Goal: Transaction & Acquisition: Purchase product/service

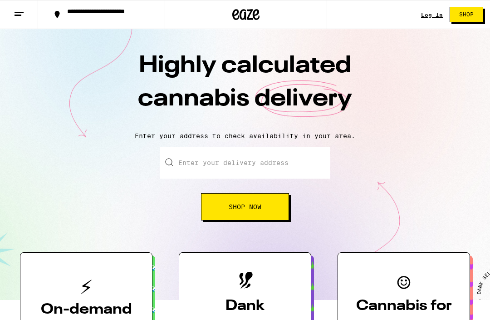
click at [438, 13] on link "Log In" at bounding box center [432, 15] width 22 height 6
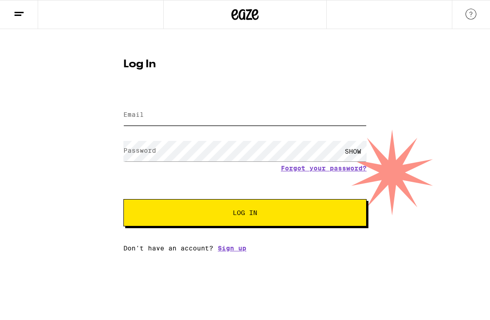
click at [183, 110] on input "Email" at bounding box center [244, 115] width 243 height 20
type input "[EMAIL_ADDRESS][DOMAIN_NAME]"
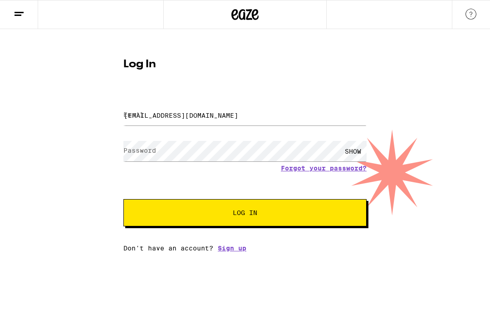
click at [245, 214] on button "Log In" at bounding box center [244, 212] width 243 height 27
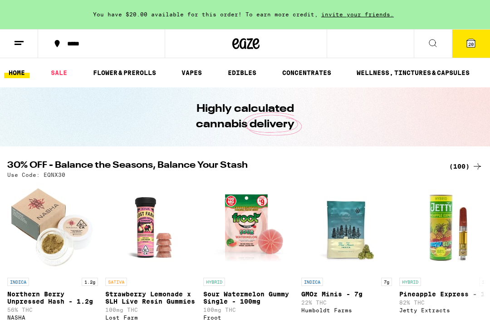
click at [239, 76] on link "EDIBLES" at bounding box center [242, 72] width 38 height 11
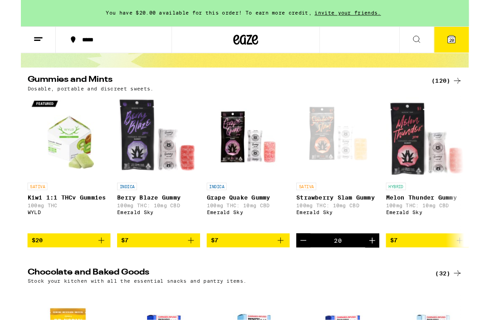
scroll to position [72, 0]
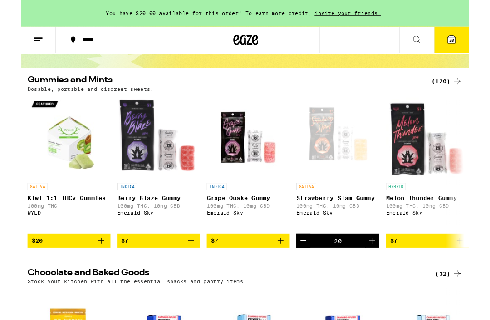
click at [472, 41] on icon at bounding box center [471, 43] width 8 height 8
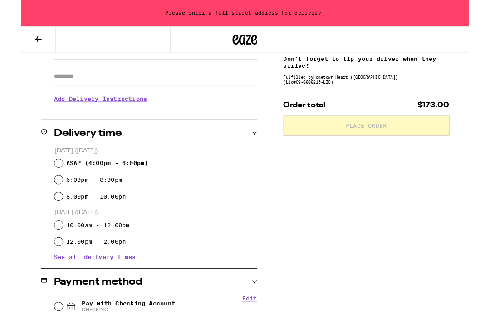
scroll to position [154, 0]
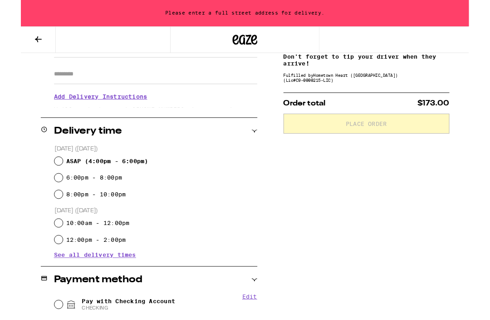
click at [42, 176] on input "ASAP ( 4:00pm - 6:00pm )" at bounding box center [41, 176] width 9 height 9
radio input "true"
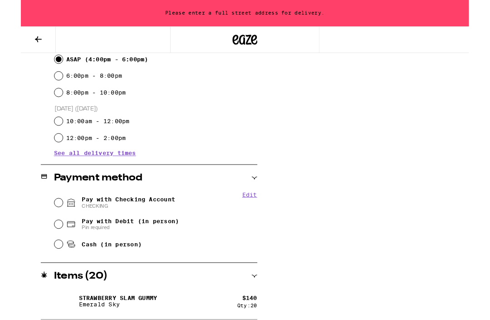
scroll to position [266, 0]
click at [38, 271] on input "Cash (in person)" at bounding box center [41, 266] width 9 height 9
radio input "true"
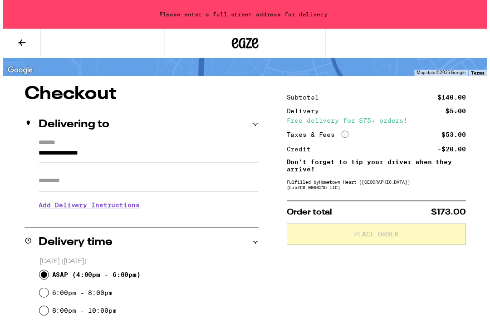
scroll to position [27, 0]
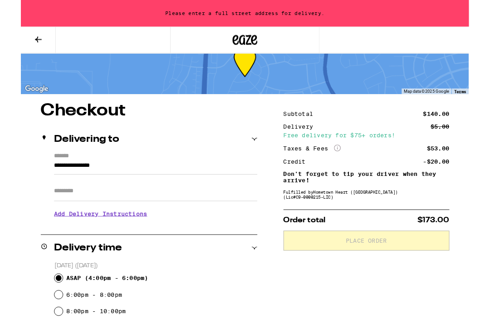
click at [114, 175] on input "**********" at bounding box center [147, 182] width 222 height 15
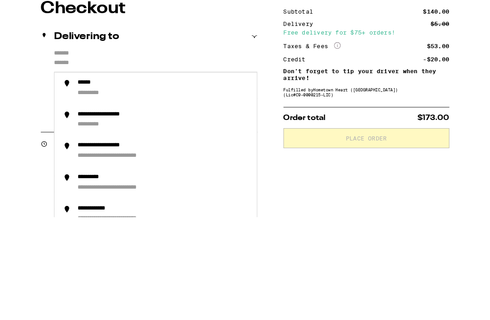
type input "**********"
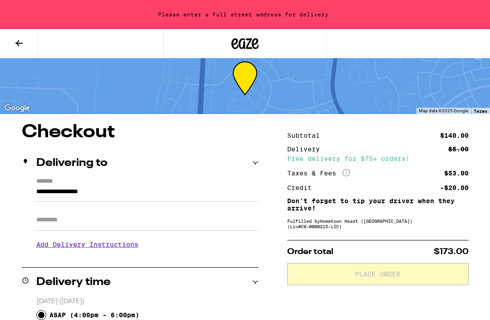
scroll to position [0, 0]
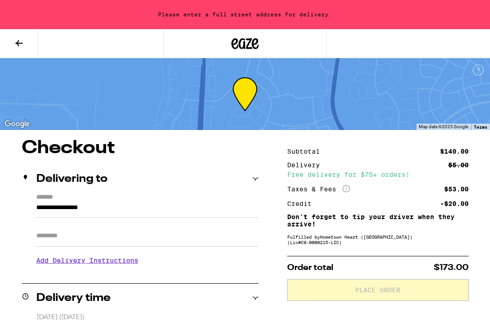
click at [18, 41] on icon at bounding box center [19, 43] width 11 height 11
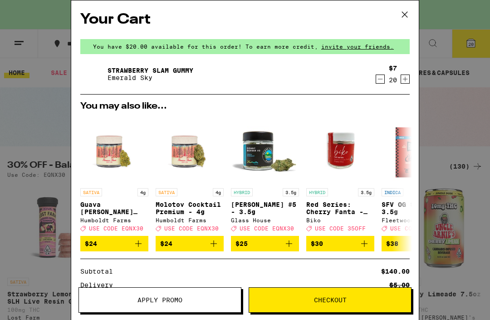
click at [447, 137] on div "Your Cart You have $20.00 available for this order! To earn more credit, invite…" at bounding box center [245, 160] width 490 height 320
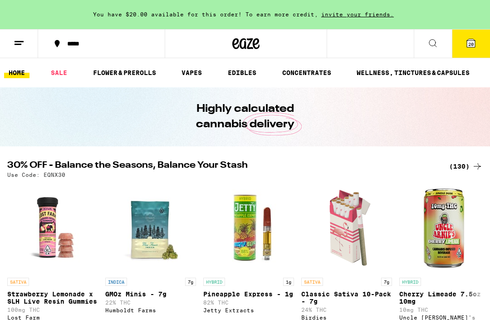
click at [16, 41] on line at bounding box center [19, 41] width 9 height 0
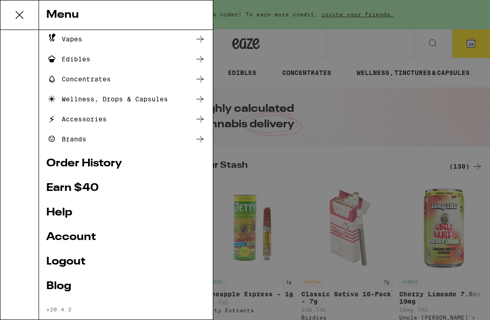
scroll to position [94, 0]
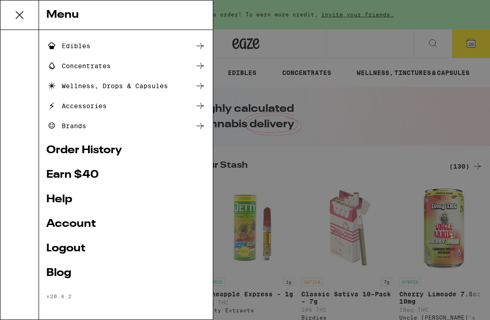
click at [60, 199] on link "Help" at bounding box center [125, 199] width 159 height 11
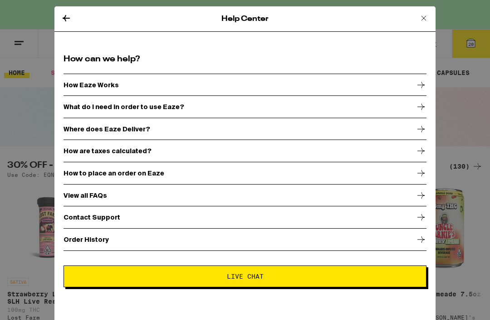
click at [423, 221] on icon at bounding box center [421, 217] width 11 height 11
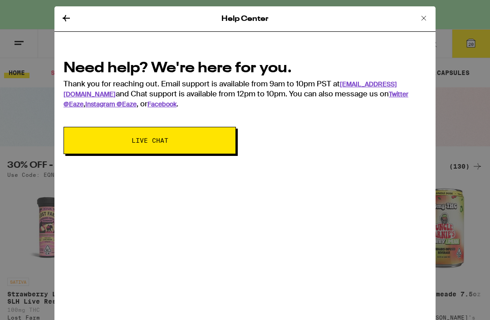
click at [189, 138] on button "Live Chat" at bounding box center [150, 140] width 172 height 27
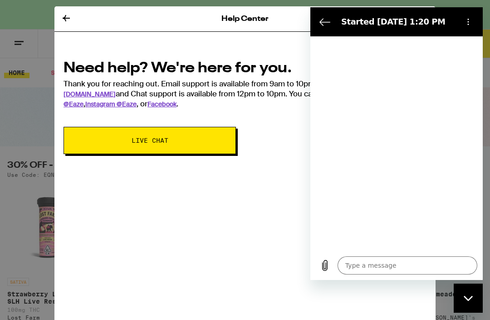
type textarea "x"
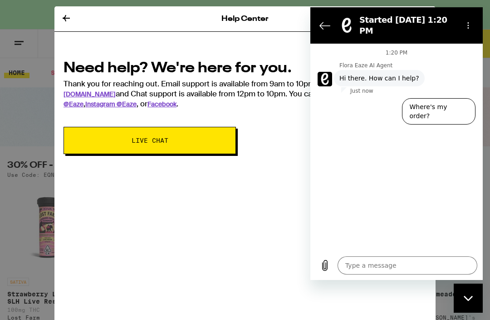
click at [359, 274] on textarea at bounding box center [408, 265] width 140 height 18
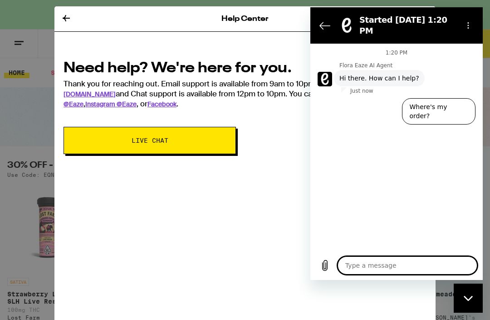
scroll to position [13, 0]
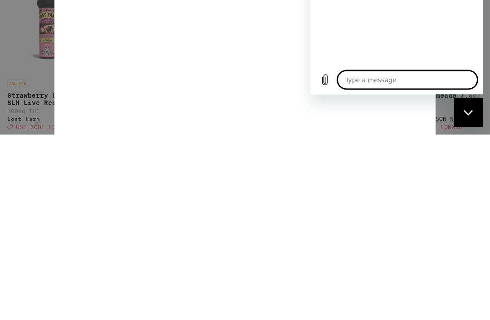
type textarea "I"
type textarea "x"
type textarea "I"
type textarea "x"
type textarea "I a"
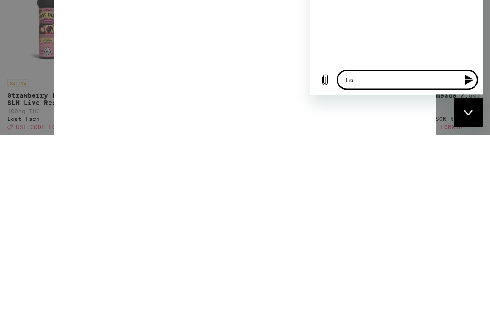
type textarea "x"
type textarea "I am"
type textarea "x"
type textarea "I am"
type textarea "x"
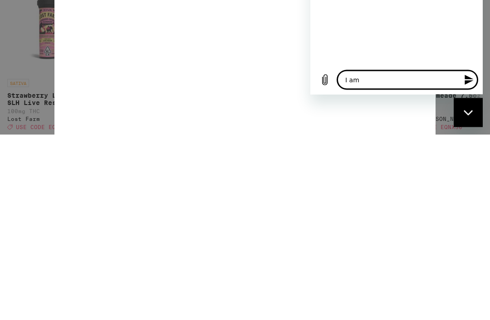
type textarea "I am t"
type textarea "x"
type textarea "I am tr"
type textarea "x"
type textarea "I am try"
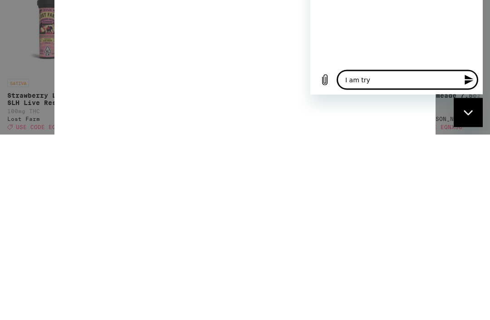
type textarea "x"
type textarea "I am tryi"
type textarea "x"
type textarea "I am tryin"
type textarea "x"
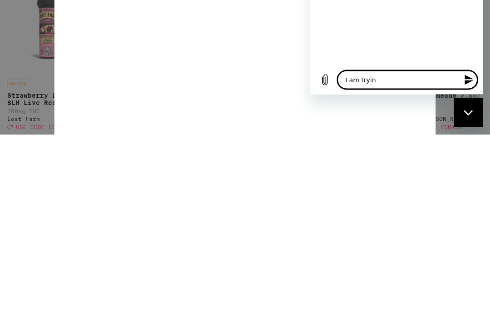
type textarea "I am trying"
type textarea "x"
type textarea "I am trying"
type textarea "x"
type textarea "I am trying t"
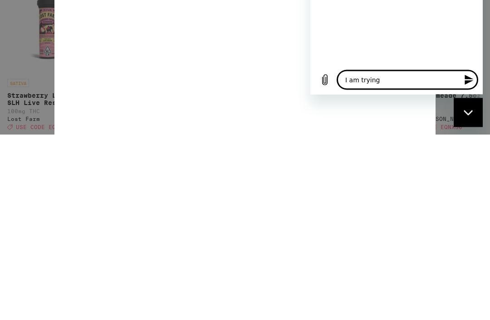
type textarea "x"
type textarea "I am trying to"
type textarea "x"
type textarea "I am trying to"
type textarea "x"
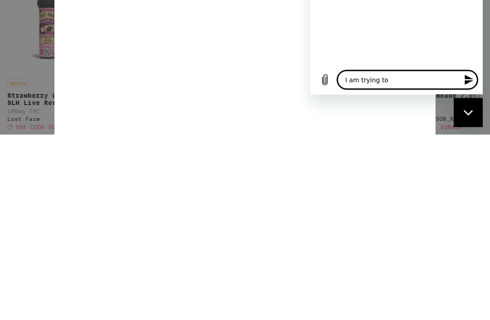
type textarea "I am trying to b"
type textarea "x"
type textarea "I am trying to bu"
type textarea "x"
type textarea "I am trying to buy"
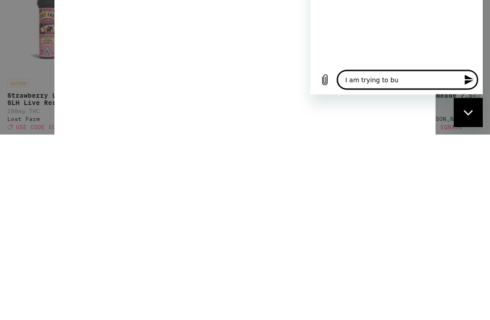
type textarea "x"
type textarea "I am trying to buy"
type textarea "x"
type textarea "I am trying to buy 2"
type textarea "x"
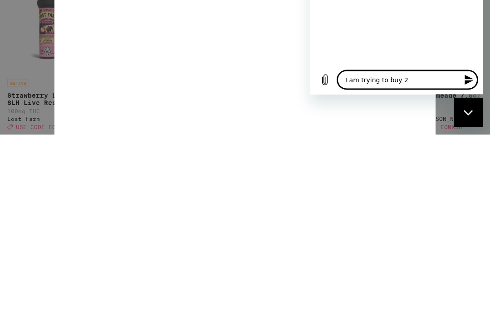
type textarea "I am trying to buy 20"
type textarea "x"
type textarea "I am trying to buy 20"
type textarea "x"
type textarea "I am trying to buy 20 S"
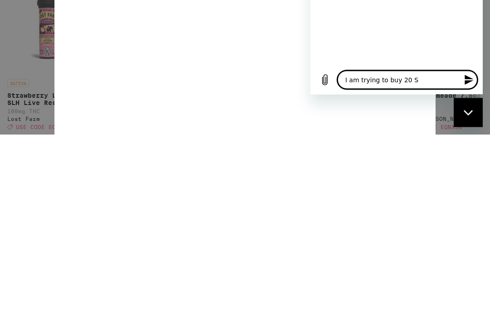
type textarea "x"
type textarea "I am trying to buy 20 St"
type textarea "x"
type textarea "I am trying to buy 20 Str"
type textarea "x"
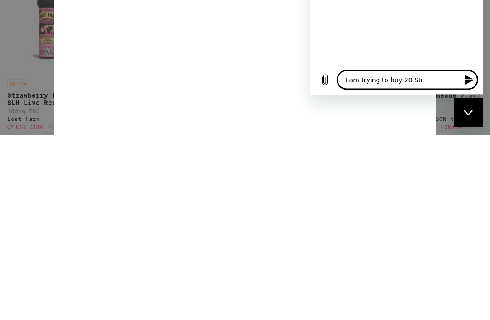
type textarea "I am trying to buy 20 Stra"
type textarea "x"
type textarea "I am trying to buy 20 Straw"
type textarea "x"
type textarea "I am trying to buy 20 Strawb"
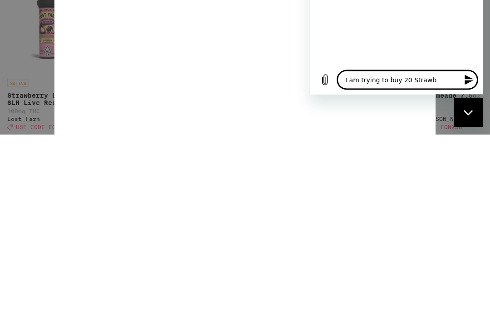
type textarea "x"
type textarea "I am trying to buy 20 Strawbe"
type textarea "x"
type textarea "I am trying to buy 20 Strawber"
type textarea "x"
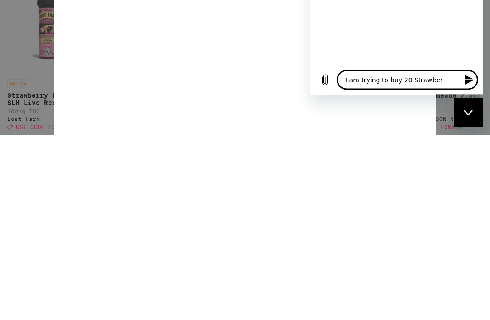
type textarea "I am trying to buy 20 Strawberr"
type textarea "x"
type textarea "I am trying to buy 20 Strawberry"
type textarea "x"
type textarea "I am trying to buy 20 Strawberry"
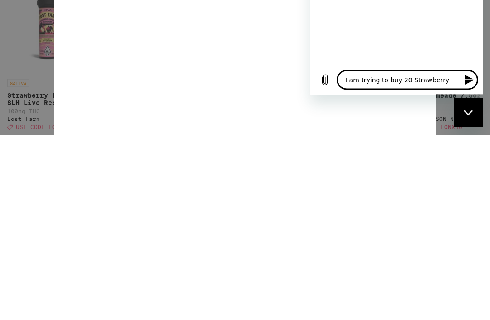
type textarea "x"
type textarea "I am trying to buy 20 Strawberry s"
type textarea "x"
type textarea "I am trying to buy 20 Strawberry sl"
type textarea "x"
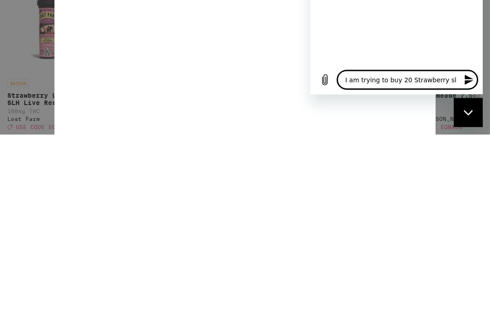
type textarea "I am trying to buy 20 Strawberry sla"
type textarea "x"
type textarea "I am trying to buy 20 Strawberry slam"
type textarea "x"
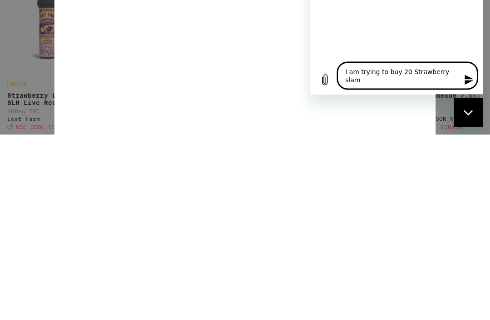
type textarea "I am trying to buy 20 Strawberry slam"
type textarea "x"
type textarea "I am trying to buy 20 Strawberry slam g"
type textarea "x"
type textarea "I am trying to buy 20 Strawberry slam gu"
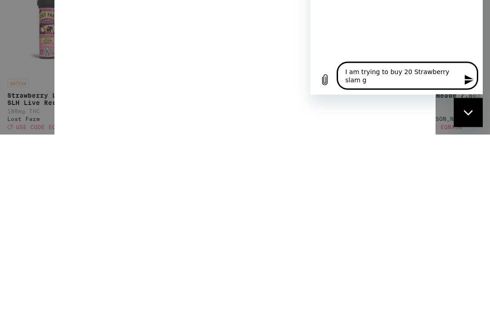
type textarea "x"
type textarea "I am trying to buy 20 Strawberry slam gum"
type textarea "x"
type textarea "I am trying to buy 20 Strawberry slam [PERSON_NAME]"
type textarea "x"
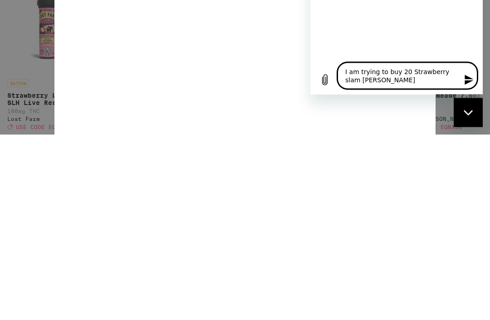
type textarea "I am trying to buy 20 Strawberry slam gummi"
type textarea "x"
type textarea "I am trying to buy 20 Strawberry slam gummie"
type textarea "x"
type textarea "I am trying to buy 20 Strawberry slam gummies"
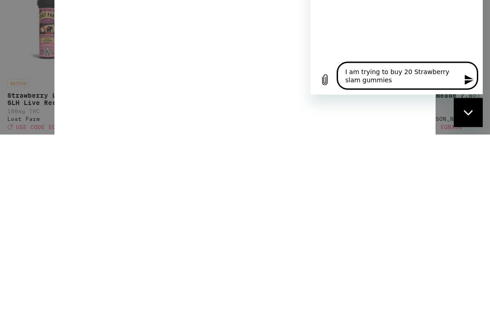
type textarea "x"
type textarea "I am trying to buy 20 Strawberry slam gummies."
type textarea "x"
type textarea "I am trying to buy 20 Strawberry slam gummies."
type textarea "x"
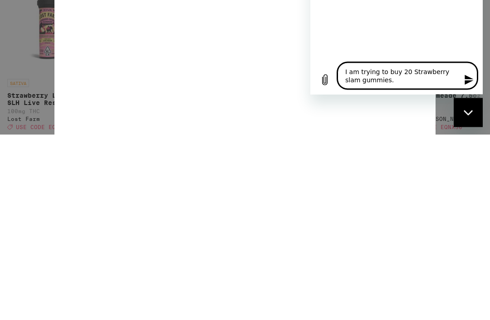
type textarea "I am trying to buy 20 Strawberry slam gummies. C"
type textarea "x"
type textarea "I am trying to buy 20 Strawberry slam gummies. Ch"
type textarea "x"
type textarea "I am trying to buy 20 Strawberry slam gummies. Che"
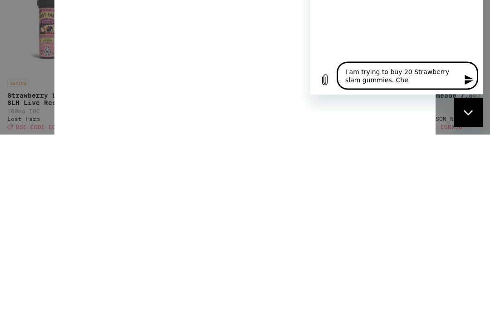
type textarea "x"
type textarea "I am trying to buy 20 Strawberry slam gummies. Chec"
type textarea "x"
type textarea "I am trying to buy 20 Strawberry slam gummies. Check"
type textarea "x"
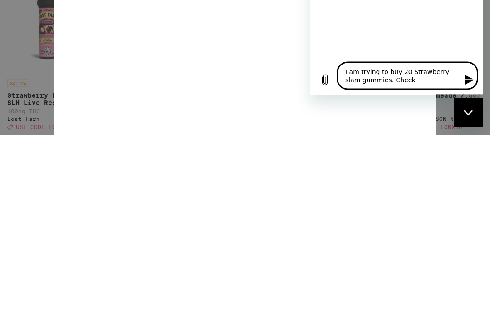
type textarea "I am trying to buy 20 Strawberry slam gummies. Checko"
type textarea "x"
type textarea "I am trying to buy 20 Strawberry slam gummies. Checkou"
type textarea "x"
type textarea "I am trying to buy 20 Strawberry slam gummies. Checkout"
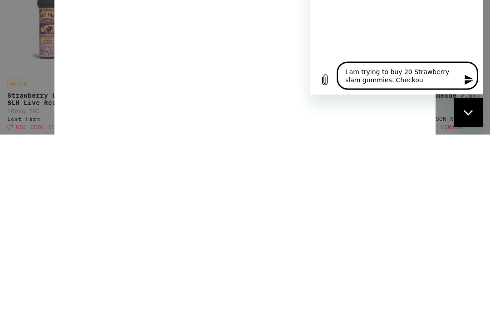
type textarea "x"
type textarea "I am trying to buy 20 Strawberry slam gummies. Checkout"
type textarea "x"
type textarea "I am trying to buy 20 Strawberry slam gummies. Checkout k"
type textarea "x"
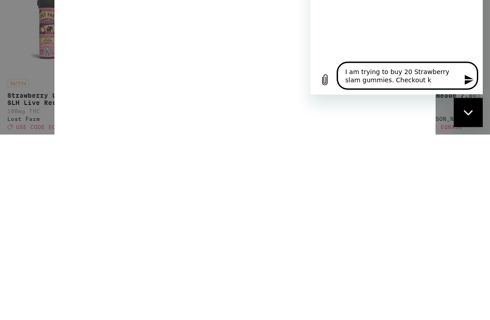
type textarea "I am trying to buy 20 Strawberry slam gummies. Checkout ke"
type textarea "x"
type textarea "I am trying to buy 20 Strawberry slam gummies. Checkout kee"
type textarea "x"
type textarea "I am trying to buy 20 Strawberry slam gummies. Checkout keep"
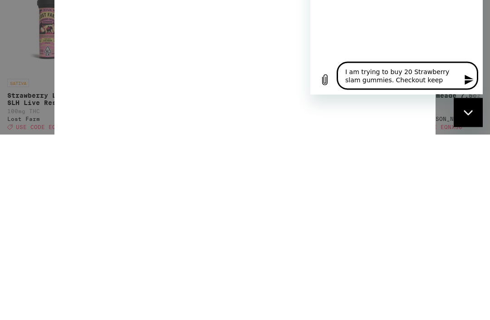
type textarea "x"
type textarea "I am trying to buy 20 Strawberry slam gummies. Checkout keeps"
type textarea "x"
type textarea "I am trying to buy 20 Strawberry slam gummies. Checkout keeps"
type textarea "x"
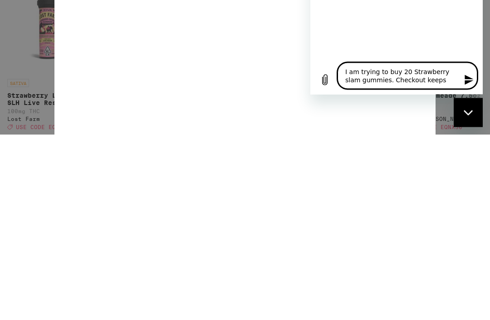
type textarea "I am trying to buy 20 Strawberry slam gummies. Checkout keeps m"
type textarea "x"
type textarea "I am trying to buy 20 Strawberry slam gummies. Checkout keeps my"
type textarea "x"
type textarea "I am trying to buy 20 Strawberry slam gummies. Checkout keeps my"
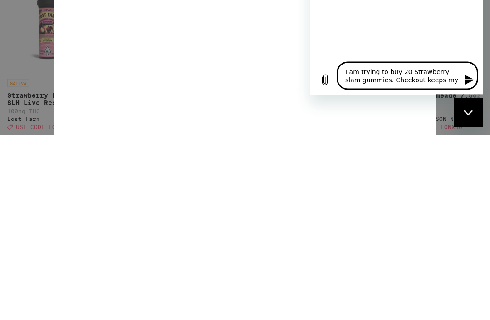
type textarea "x"
type textarea "I am trying to buy 20 Strawberry slam gummies. Checkout keeps my b"
type textarea "x"
type textarea "I am trying to buy 20 Strawberry slam gummies. Checkout keeps my bu"
type textarea "x"
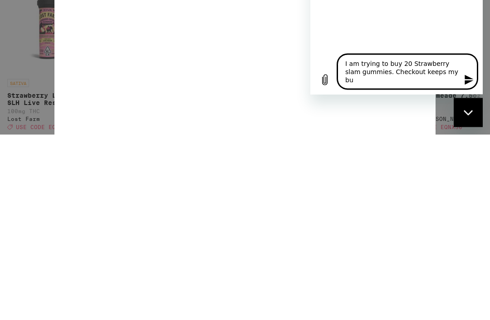
type textarea "I am trying to buy 20 Strawberry slam gummies. Checkout keeps my but"
type textarea "x"
type textarea "I am trying to buy 20 Strawberry slam gummies. Checkout keeps my butt"
type textarea "x"
type textarea "I am trying to buy 20 Strawberry slam gummies. Checkout keeps my butto"
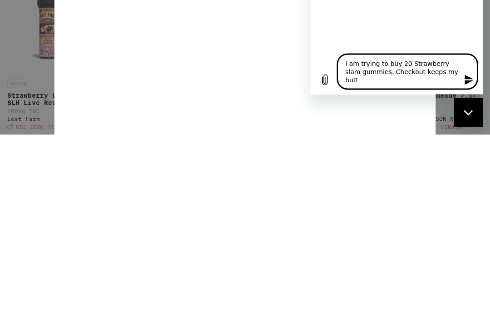
type textarea "x"
type textarea "I am trying to buy 20 Strawberry slam gummies. Checkout keeps my button"
type textarea "x"
type textarea "I am trying to buy 20 Strawberry slam gummies. Checkout keeps my button"
type textarea "x"
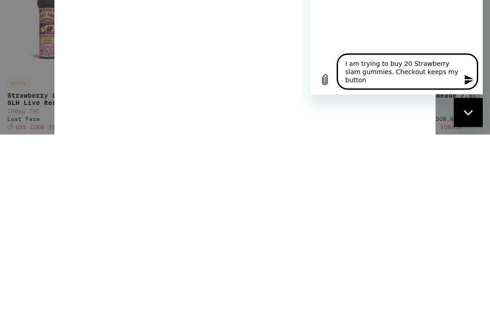
type textarea "I am trying to buy 20 Strawberry slam gummies. Checkout keeps my button f"
type textarea "x"
type textarea "I am trying to buy 20 Strawberry slam gummies. Checkout keeps my button fa"
type textarea "x"
type textarea "I am trying to buy 20 Strawberry slam gummies. Checkout keeps my button fad"
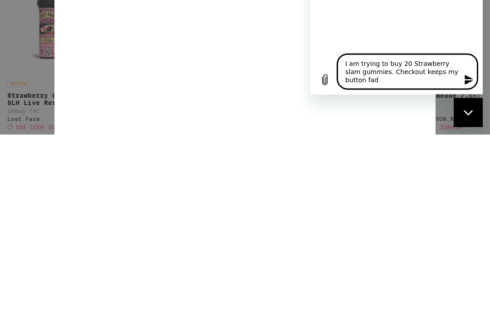
type textarea "x"
type textarea "I am trying to buy 20 Strawberry slam gummies. Checkout keeps my button fade"
type textarea "x"
type textarea "I am trying to buy 20 Strawberry slam gummies. Checkout keeps my button faded"
type textarea "x"
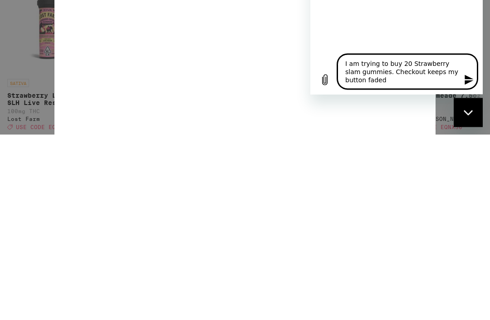
type textarea "I am trying to buy 20 Strawberry slam gummies. Checkout keeps my button faded."
type textarea "x"
type textarea "I am trying to buy 20 Strawberry slam gummies. Checkout keeps my button faded."
type textarea "x"
type textarea "I am trying to buy 20 Strawberry slam gummies. Checkout keeps my button faded. C"
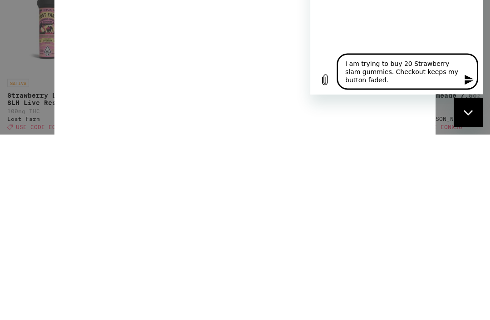
type textarea "x"
type textarea "I am trying to buy 20 Strawberry slam gummies. Checkout keeps my button faded. …"
type textarea "x"
type textarea "I am trying to buy 20 Strawberry slam gummies. Checkout keeps my button faded. …"
type textarea "x"
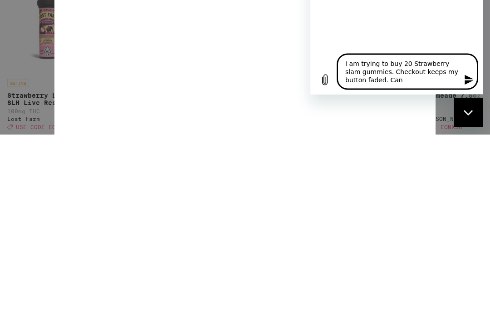
type textarea "I am trying to buy 20 Strawberry slam gummies. Checkout keeps my button faded. …"
type textarea "x"
type textarea "I am trying to buy 20 Strawberry slam gummies. Checkout keeps my button faded. …"
type textarea "x"
type textarea "I am trying to buy 20 Strawberry slam gummies. Checkout keeps my button faded. …"
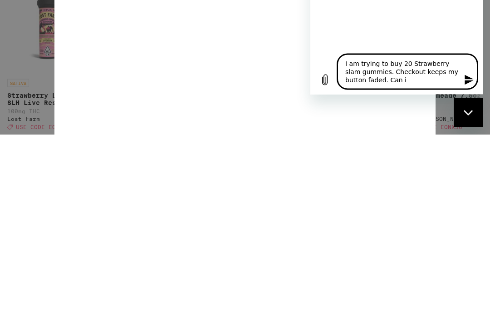
type textarea "x"
type textarea "I am trying to buy 20 Strawberry slam gummies. Checkout keeps my button faded. …"
type textarea "x"
type textarea "I am trying to buy 20 Strawberry slam gummies. Checkout keeps my button faded. …"
type textarea "x"
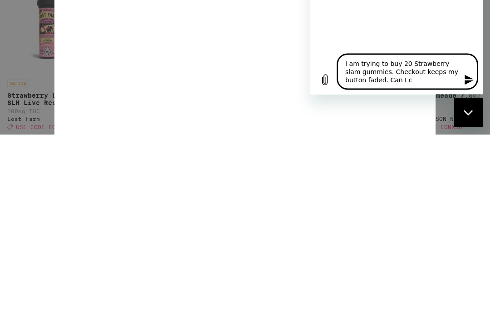
type textarea "I am trying to buy 20 Strawberry slam gummies. Checkout keeps my button faded. …"
type textarea "x"
type textarea "I am trying to buy 20 Strawberry slam gummies. Checkout keeps my button faded. …"
type textarea "x"
type textarea "I am trying to buy 20 Strawberry slam gummies. Checkout keeps my button faded. …"
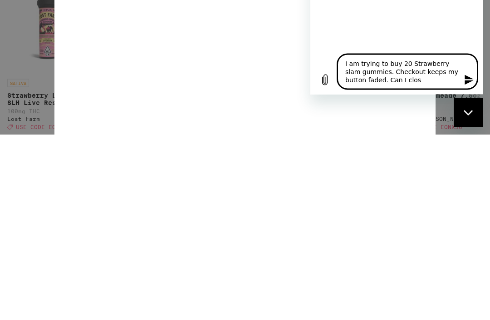
type textarea "x"
type textarea "I am trying to buy 20 Strawberry slam gummies. Checkout keeps my button faded. …"
type textarea "x"
type textarea "I am trying to buy 20 Strawberry slam gummies. Checkout keeps my button faded. …"
type textarea "x"
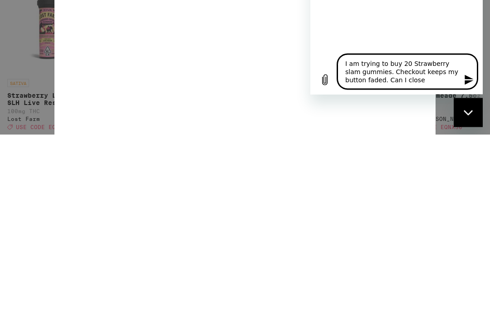
type textarea "I am trying to buy 20 Strawberry slam gummies. Checkout keeps my button faded. …"
type textarea "x"
type textarea "I am trying to buy 20 Strawberry slam gummies. Checkout keeps my button faded. …"
type textarea "x"
type textarea "I am trying to buy 20 Strawberry slam gummies. Checkout keeps my button faded. …"
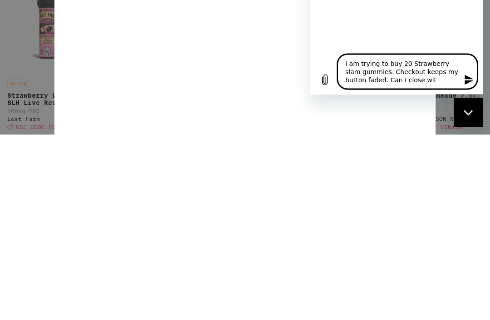
type textarea "x"
type textarea "I am trying to buy 20 Strawberry slam gummies. Checkout keeps my button faded. …"
type textarea "x"
type textarea "I am trying to buy 20 Strawberry slam gummies. Checkout keeps my button faded. …"
type textarea "x"
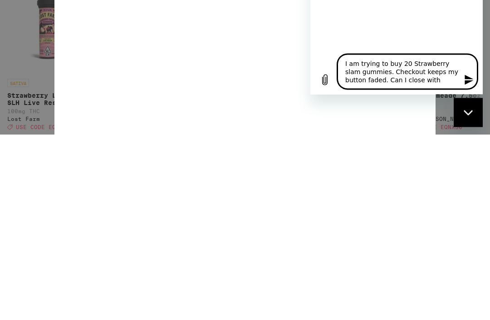
type textarea "I am trying to buy 20 Strawberry slam gummies. Checkout keeps my button faded. …"
click at [466, 85] on icon "Send message" at bounding box center [469, 79] width 11 height 11
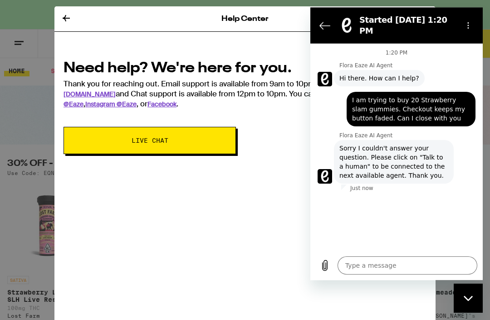
scroll to position [0, 0]
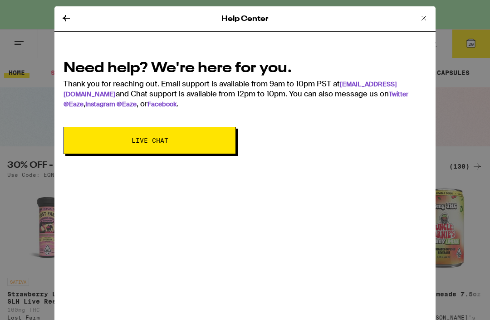
click at [14, 87] on div "Help Center Need help? We're here for you. Thank you for reaching out. Email su…" at bounding box center [245, 160] width 490 height 320
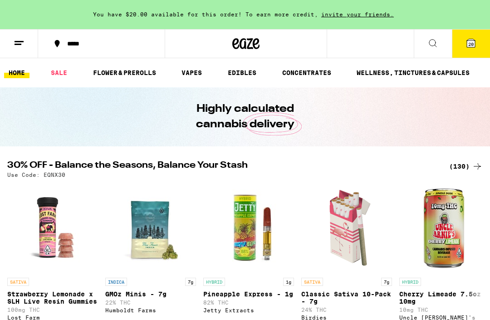
click at [468, 45] on span "20" at bounding box center [470, 43] width 5 height 5
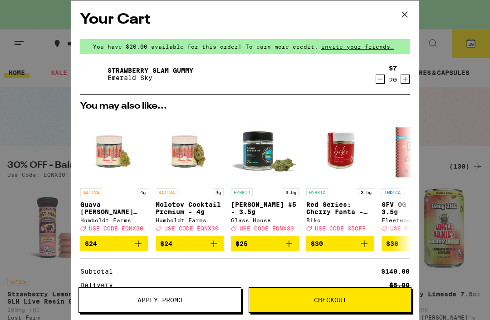
click at [345, 296] on span "Checkout" at bounding box center [330, 299] width 33 height 6
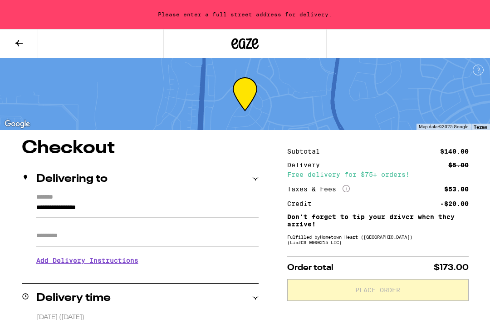
click at [78, 202] on input "**********" at bounding box center [147, 209] width 222 height 15
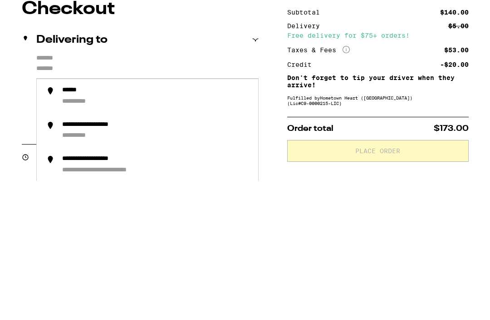
type input "**********"
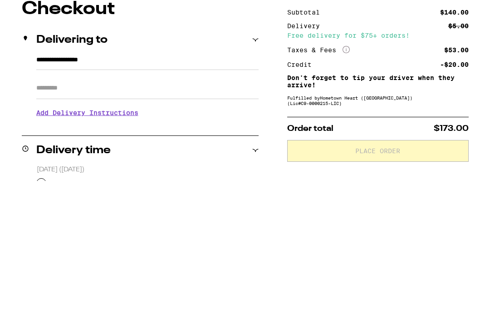
scroll to position [139, 0]
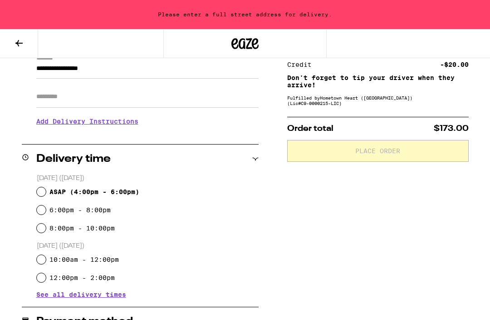
click at [39, 195] on input "ASAP ( 4:00pm - 6:00pm )" at bounding box center [41, 191] width 9 height 9
radio input "true"
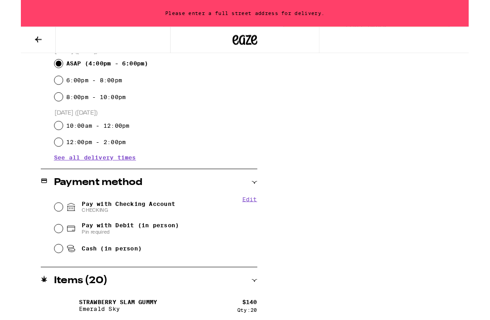
scroll to position [261, 0]
click at [40, 270] on input "Cash (in person)" at bounding box center [41, 271] width 9 height 9
radio input "true"
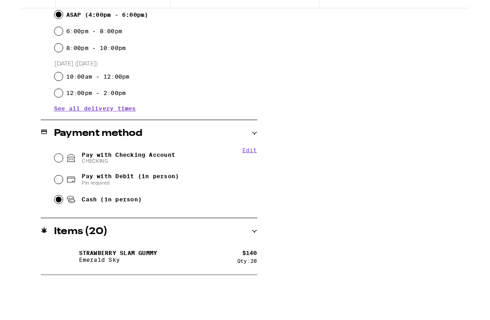
scroll to position [266, 0]
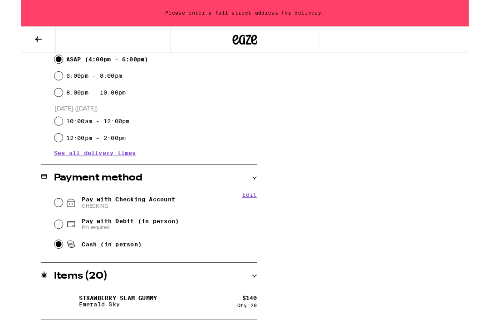
click at [255, 303] on icon at bounding box center [255, 302] width 6 height 6
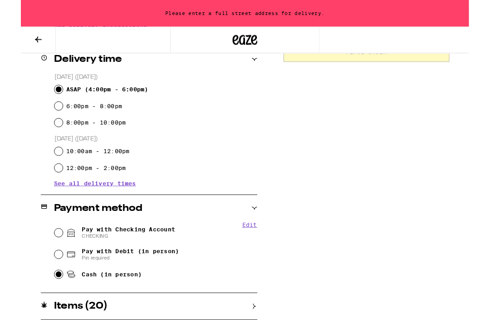
scroll to position [233, 0]
click at [321, 297] on div "Subtotal $140.00 Delivery $5.00 Free delivery for $75+ orders! Taxes & Fees Mor…" at bounding box center [378, 127] width 182 height 443
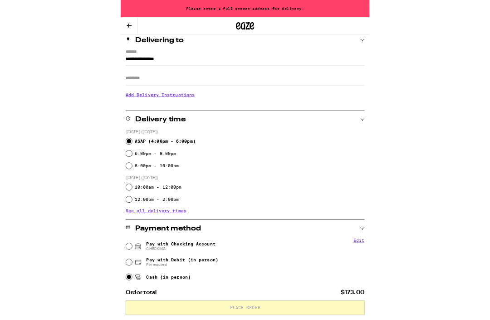
scroll to position [183, 0]
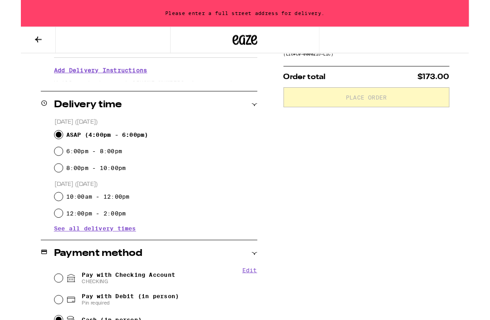
click at [21, 45] on icon at bounding box center [19, 43] width 11 height 11
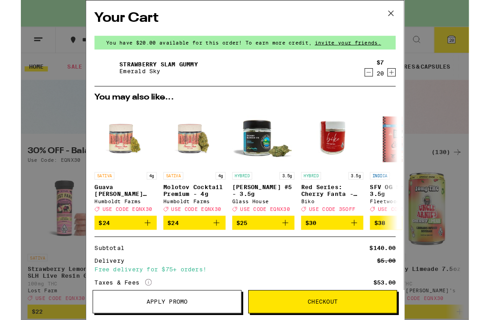
click at [403, 14] on icon at bounding box center [405, 15] width 14 height 14
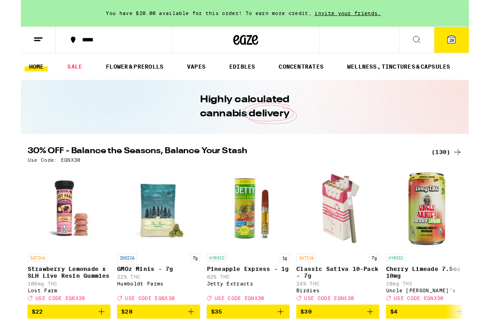
click at [16, 44] on line at bounding box center [18, 44] width 7 height 0
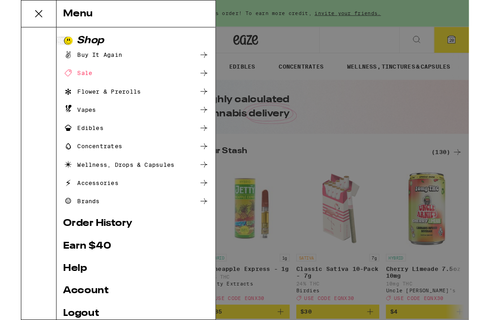
click at [64, 292] on link "Help" at bounding box center [125, 293] width 159 height 11
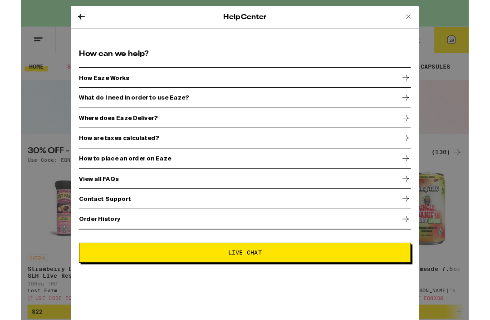
click at [412, 219] on div "Contact Support" at bounding box center [245, 217] width 363 height 23
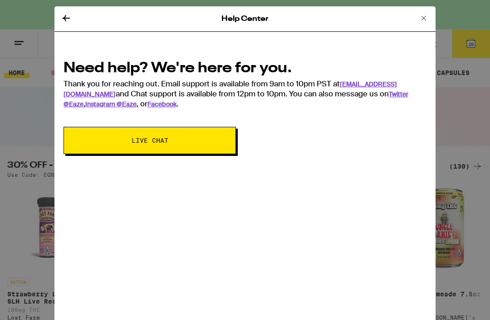
scroll to position [150, 0]
